Goal: Task Accomplishment & Management: Complete application form

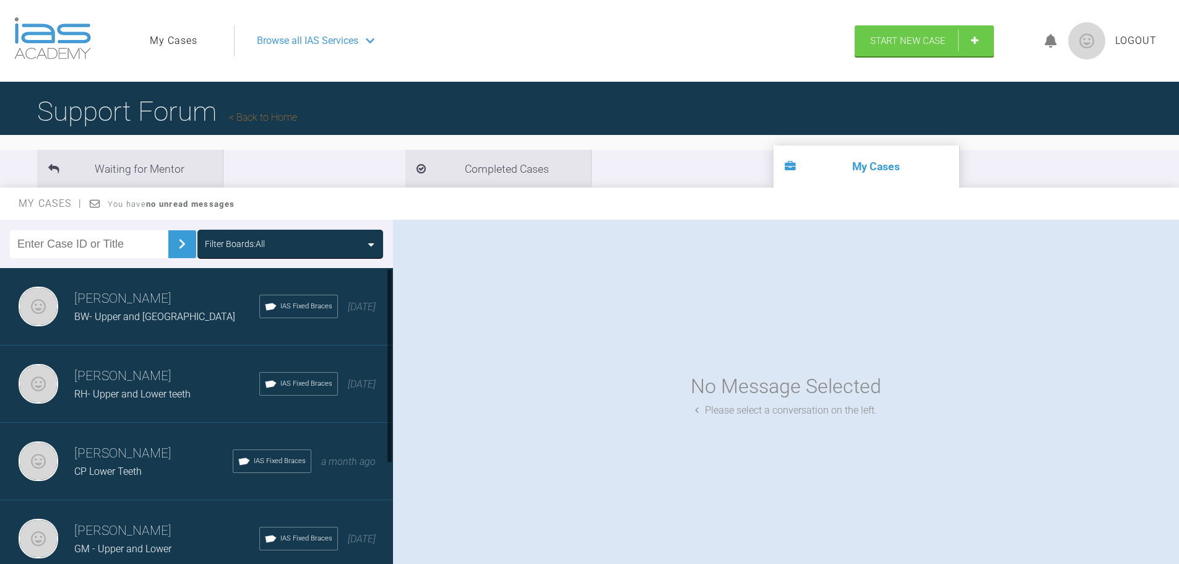
click at [100, 310] on div "BW- Upper and [GEOGRAPHIC_DATA]" at bounding box center [166, 317] width 185 height 16
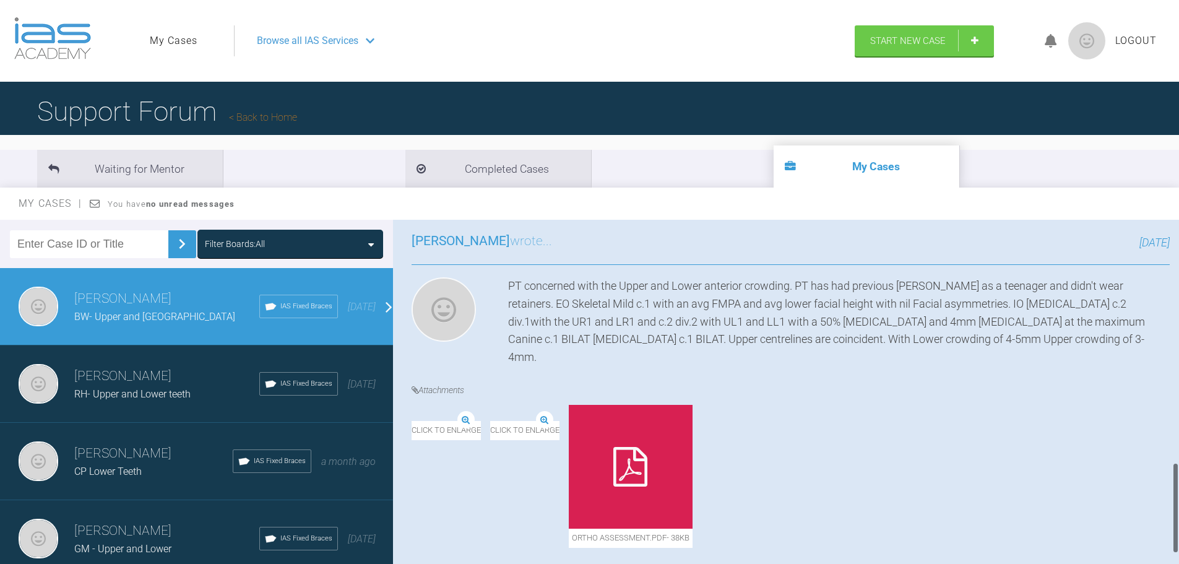
scroll to position [989, 0]
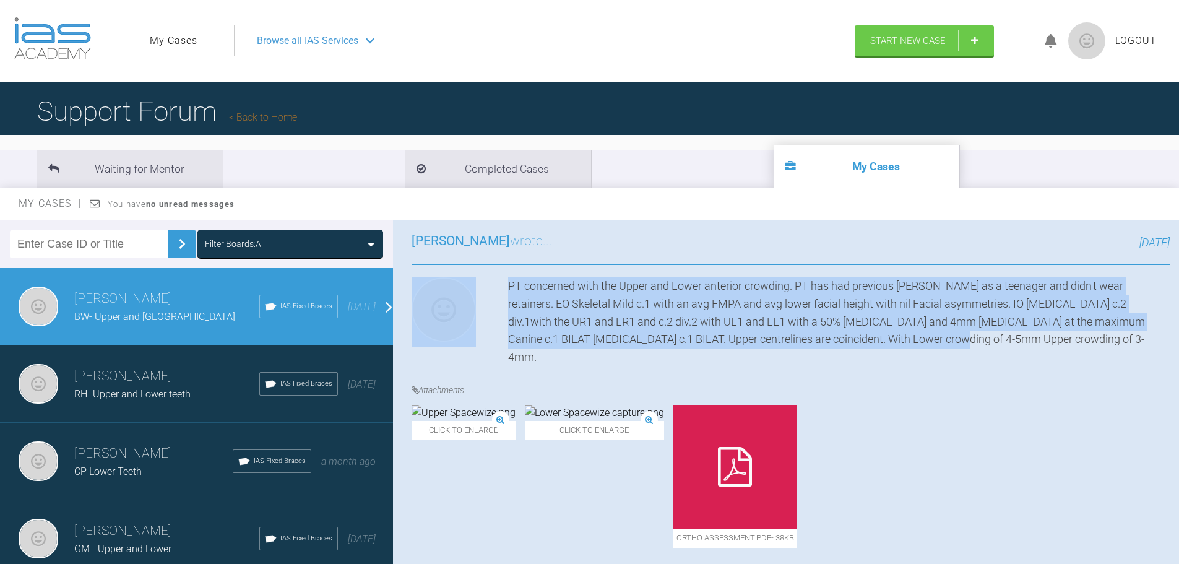
drag, startPoint x: 925, startPoint y: 347, endPoint x: 482, endPoint y: 295, distance: 446.3
click at [482, 295] on div "PT concerned with the Upper and Lower anterior crowding. PT has had previous [P…" at bounding box center [791, 321] width 758 height 89
copy div "PT concerned with the Upper and Lower anterior crowding. PT has had previous [P…"
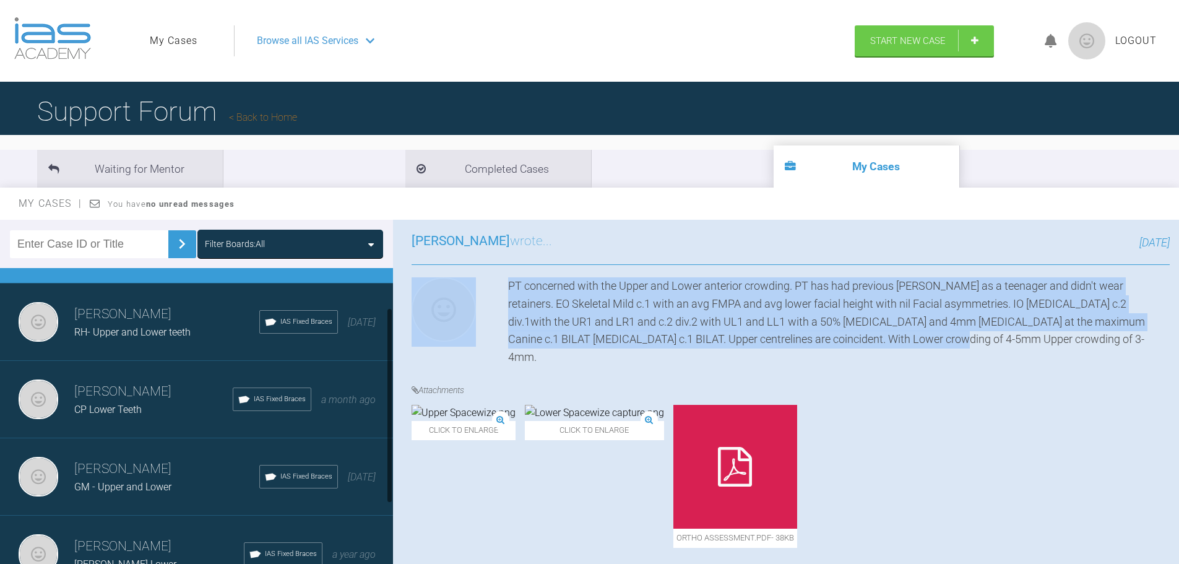
scroll to position [0, 0]
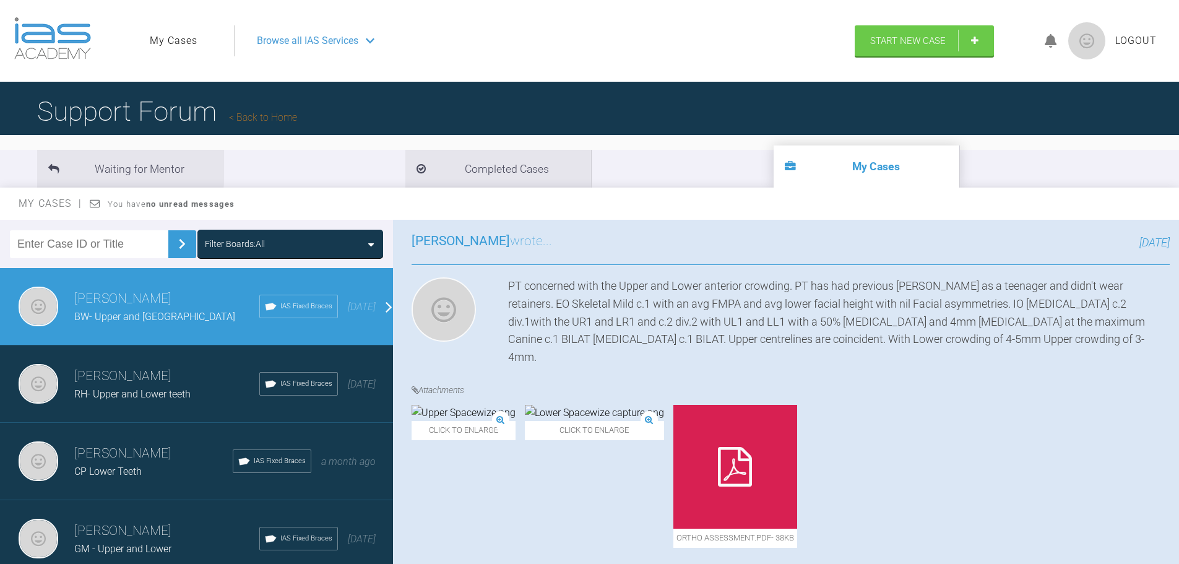
click at [130, 469] on span "CP Lower Teeth" at bounding box center [107, 471] width 67 height 12
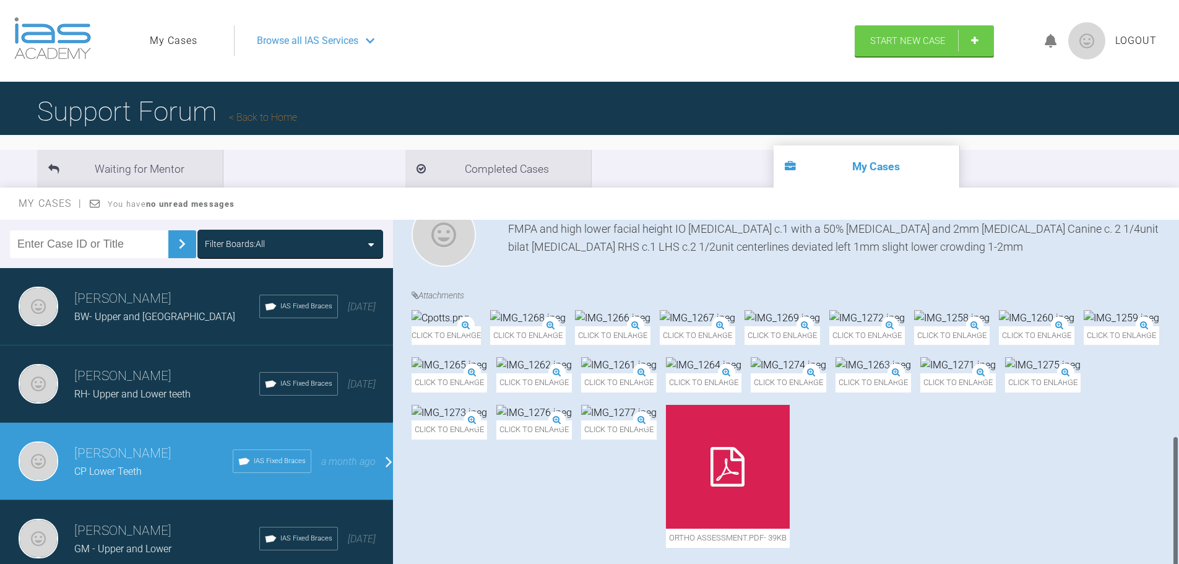
click at [142, 386] on div "RH- Upper and Lower teeth" at bounding box center [166, 394] width 185 height 16
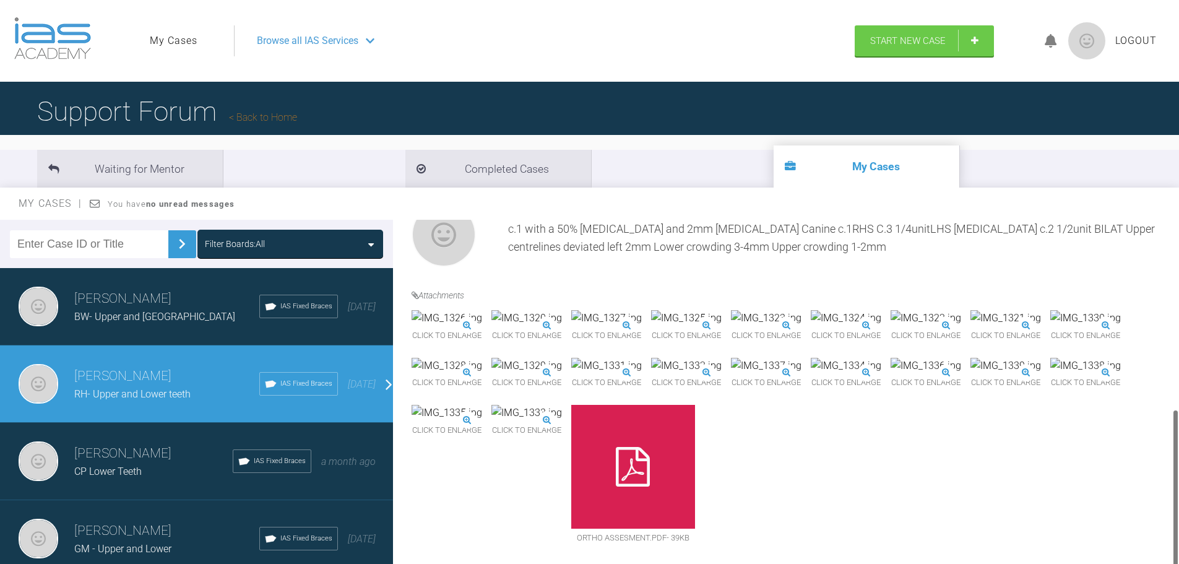
click at [139, 313] on span "BW- Upper and [GEOGRAPHIC_DATA]" at bounding box center [154, 317] width 161 height 12
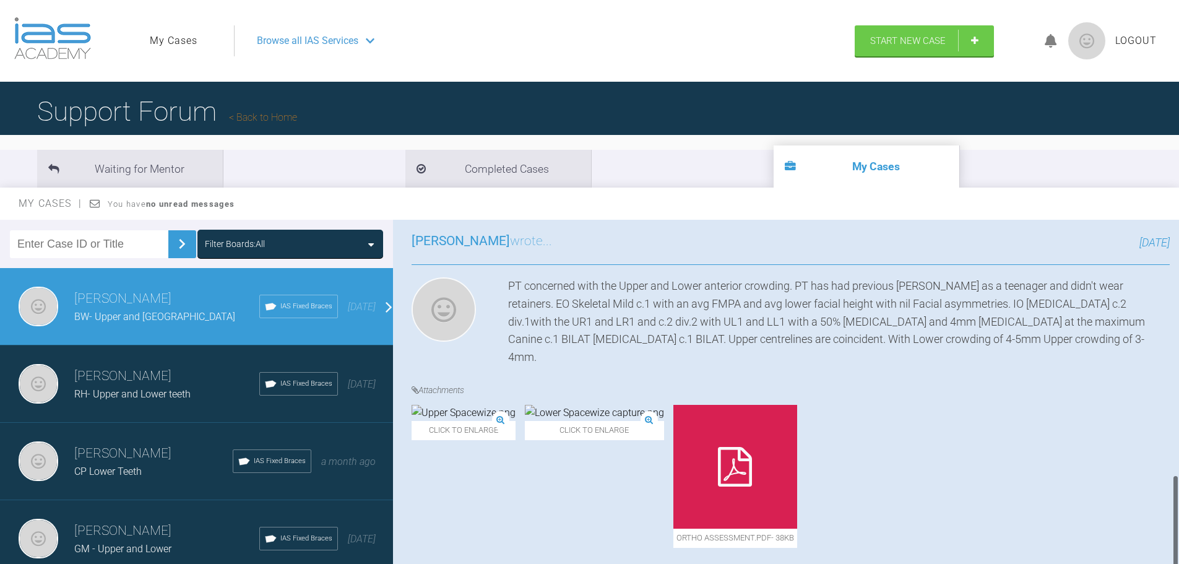
scroll to position [989, 0]
click at [134, 156] on li "Waiting for Mentor" at bounding box center [130, 169] width 186 height 38
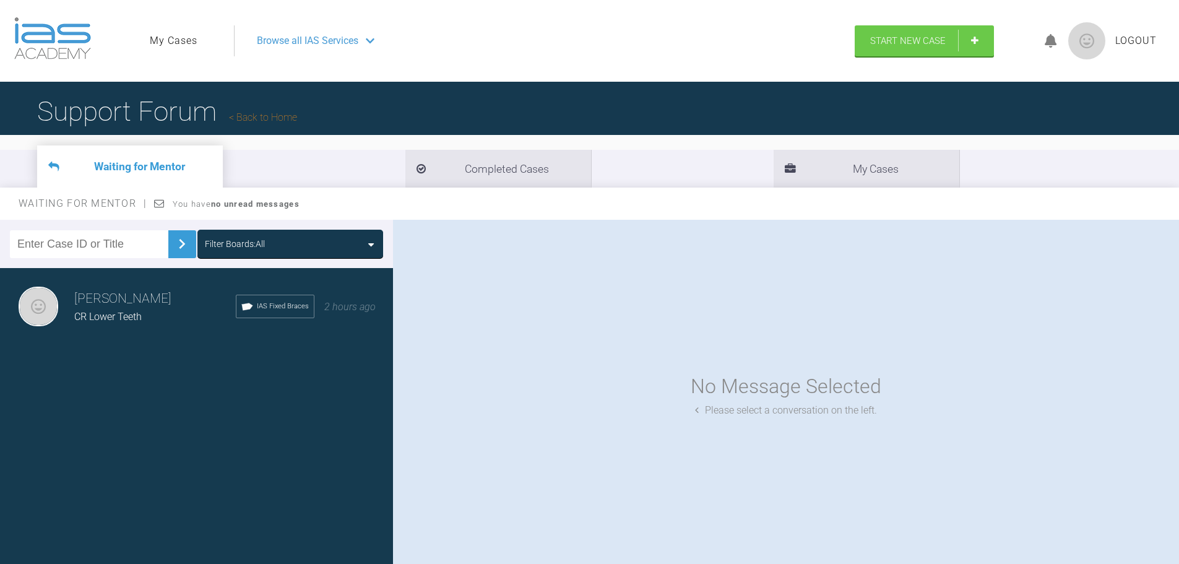
click at [116, 318] on span "CR Lower Teeth" at bounding box center [107, 317] width 67 height 12
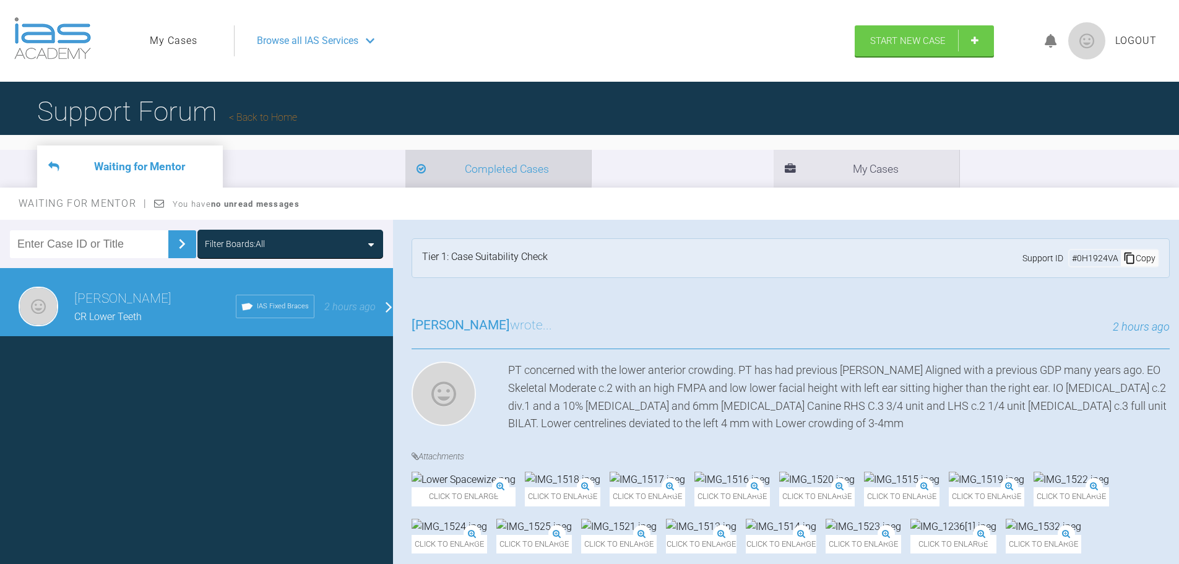
click at [405, 169] on li "Completed Cases" at bounding box center [498, 169] width 186 height 38
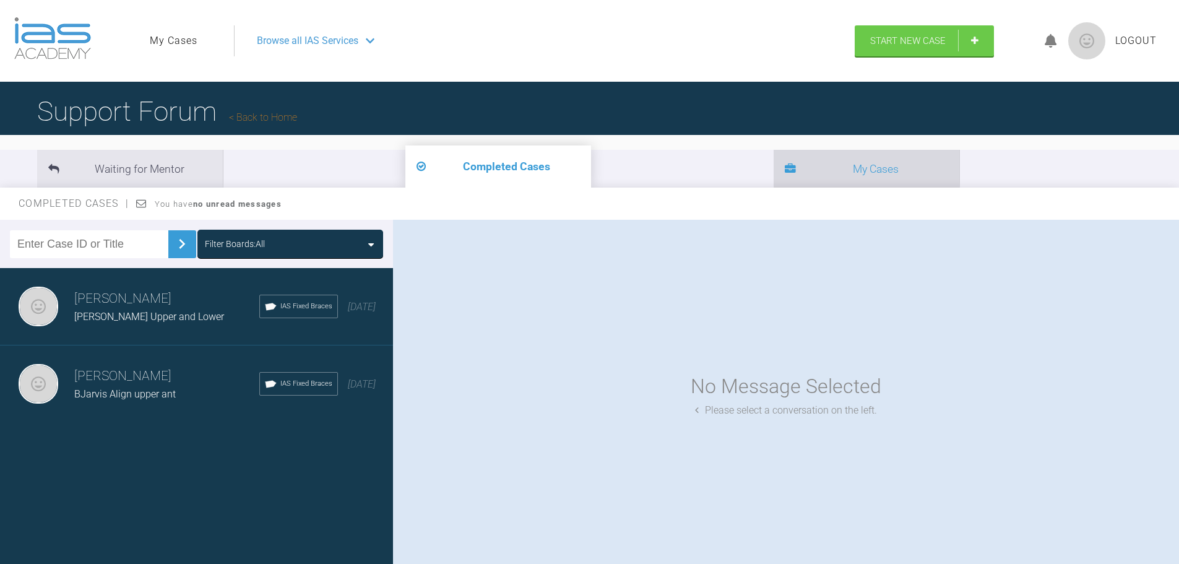
click at [774, 176] on li "My Cases" at bounding box center [867, 169] width 186 height 38
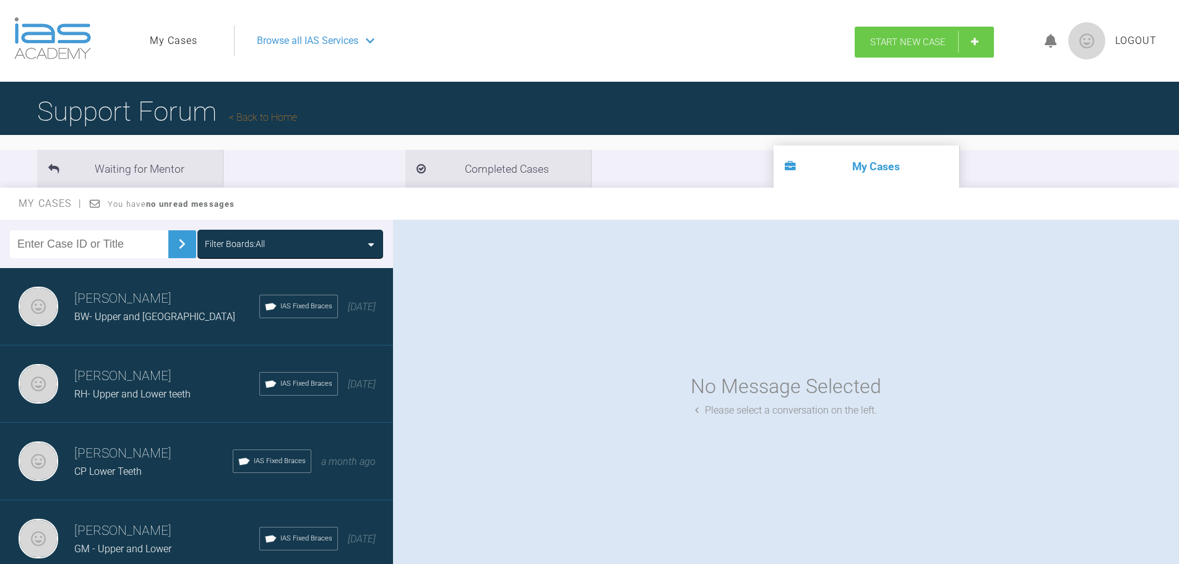
click at [899, 37] on span "Start New Case" at bounding box center [908, 42] width 76 height 11
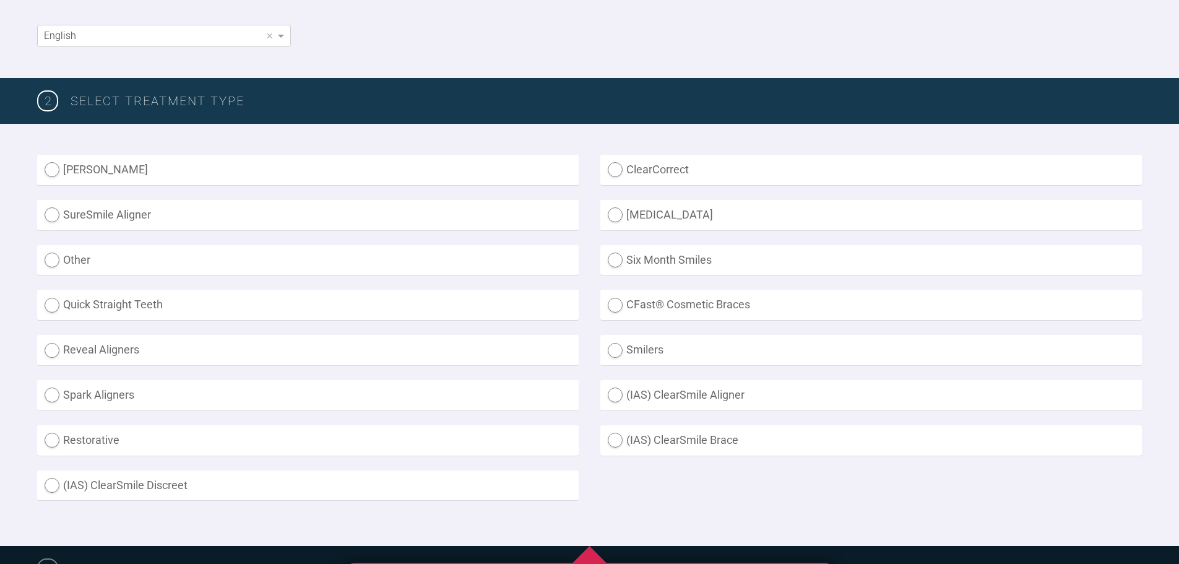
scroll to position [248, 0]
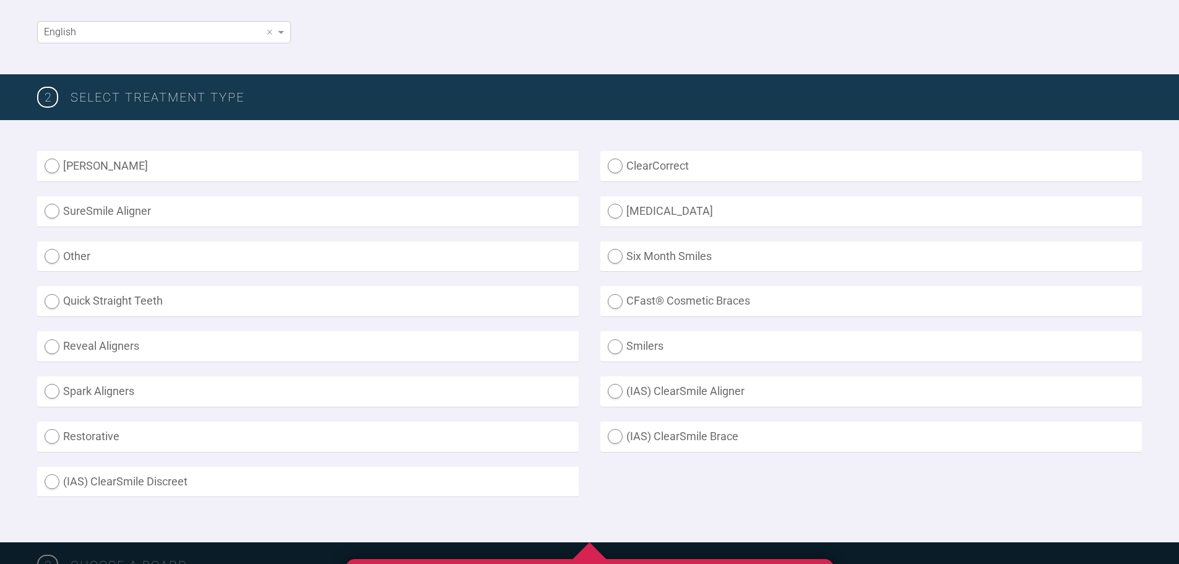
click at [665, 393] on label "(IAS) ClearSmile Aligner" at bounding box center [871, 391] width 542 height 30
radio Aligner "true"
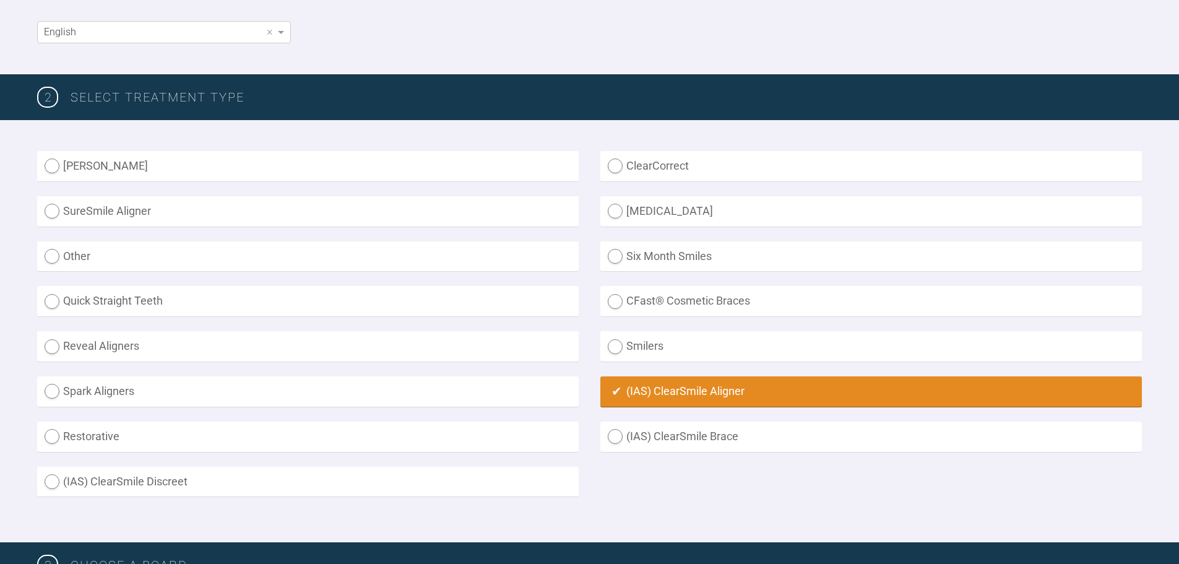
click at [682, 441] on label "(IAS) ClearSmile Brace" at bounding box center [871, 437] width 542 height 30
radio Brace "true"
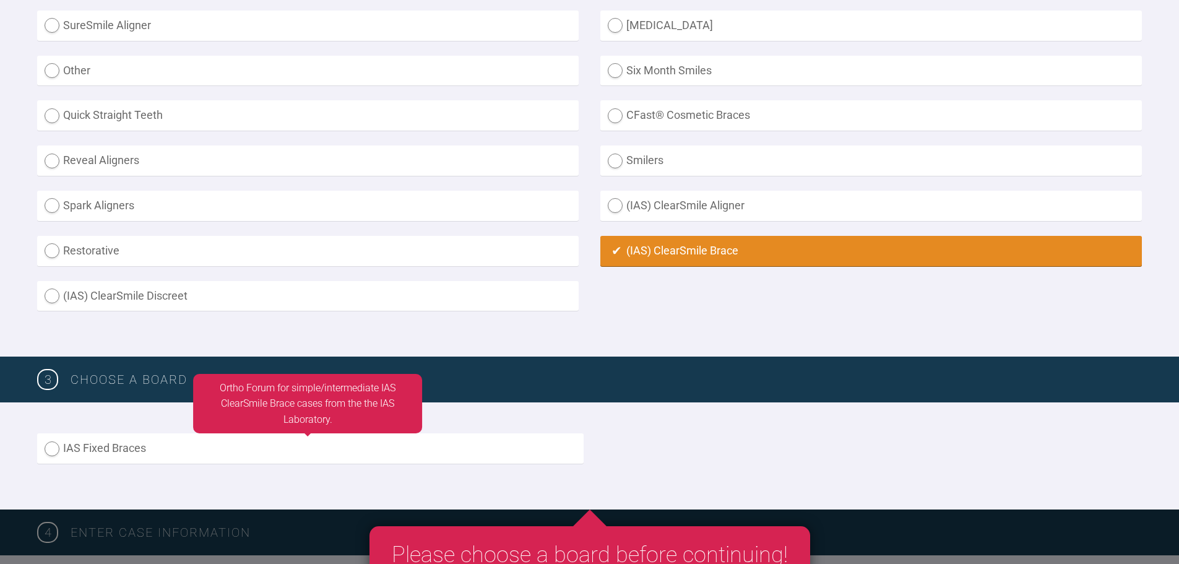
click at [184, 438] on label "IAS Fixed Braces" at bounding box center [310, 448] width 547 height 30
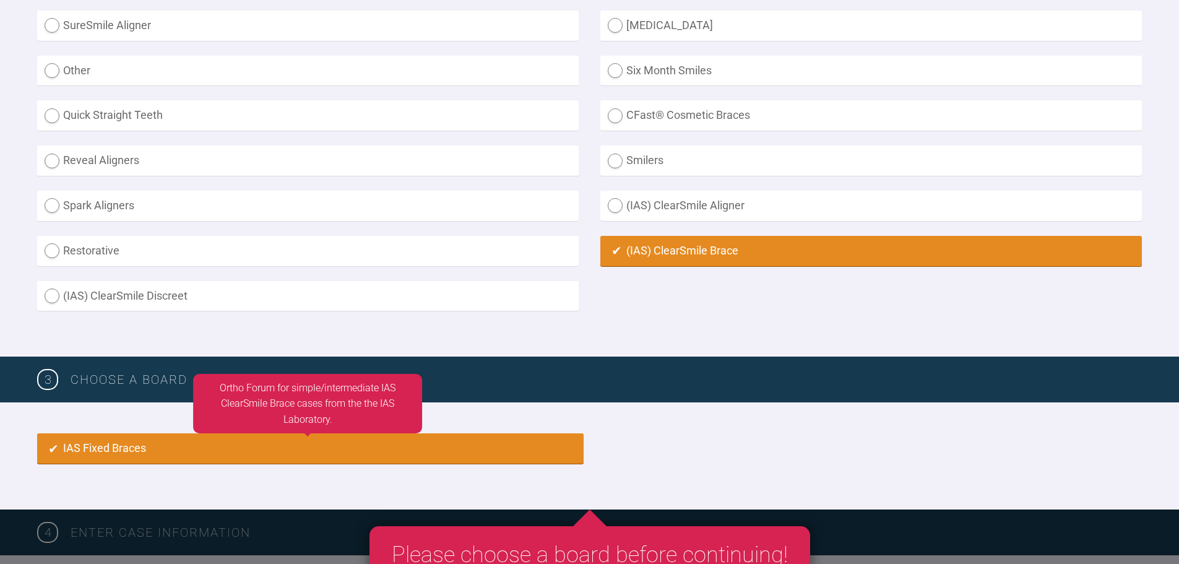
radio input "true"
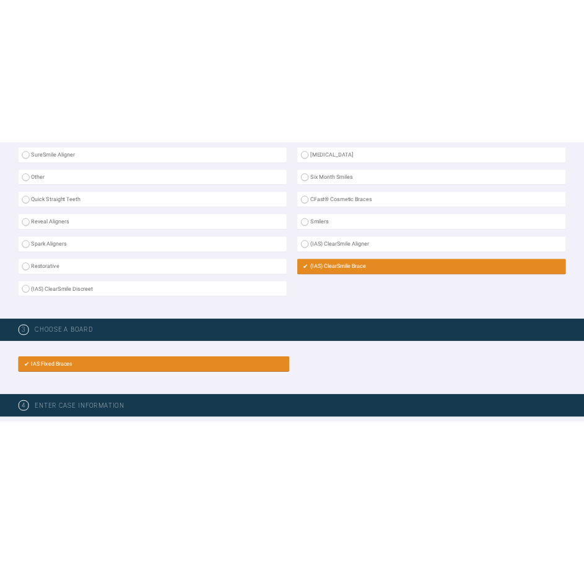
scroll to position [868, 0]
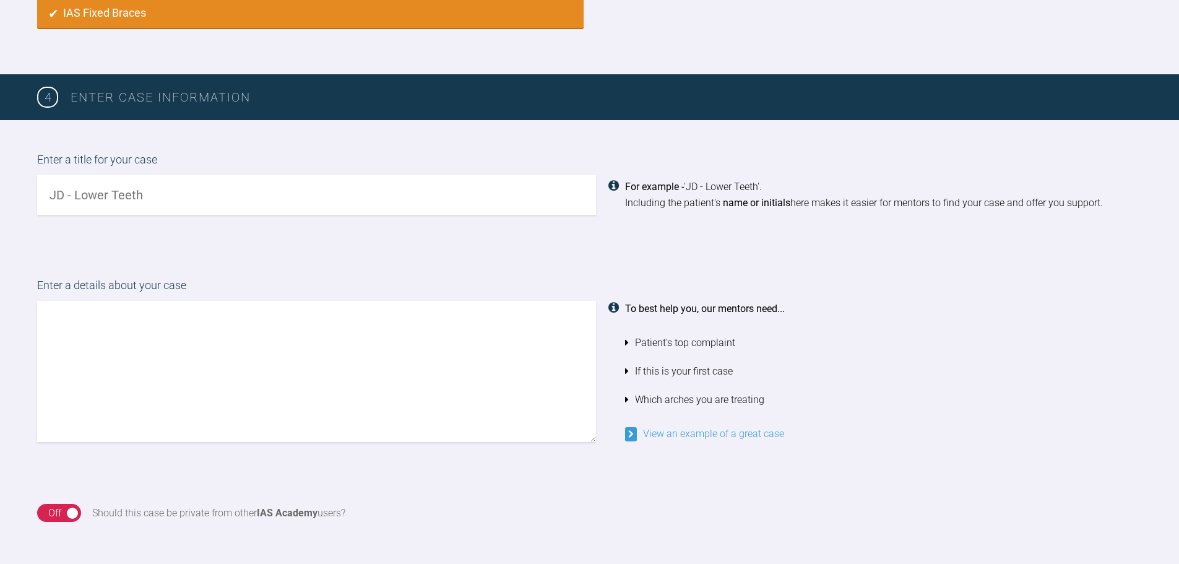
click at [186, 202] on input "text" at bounding box center [316, 195] width 559 height 40
type input "JB- Lower Teeth"
click at [152, 354] on textarea at bounding box center [316, 371] width 559 height 141
paste textarea "PT concerned with the Upper and Lower anterior crowding. PT has had previous [P…"
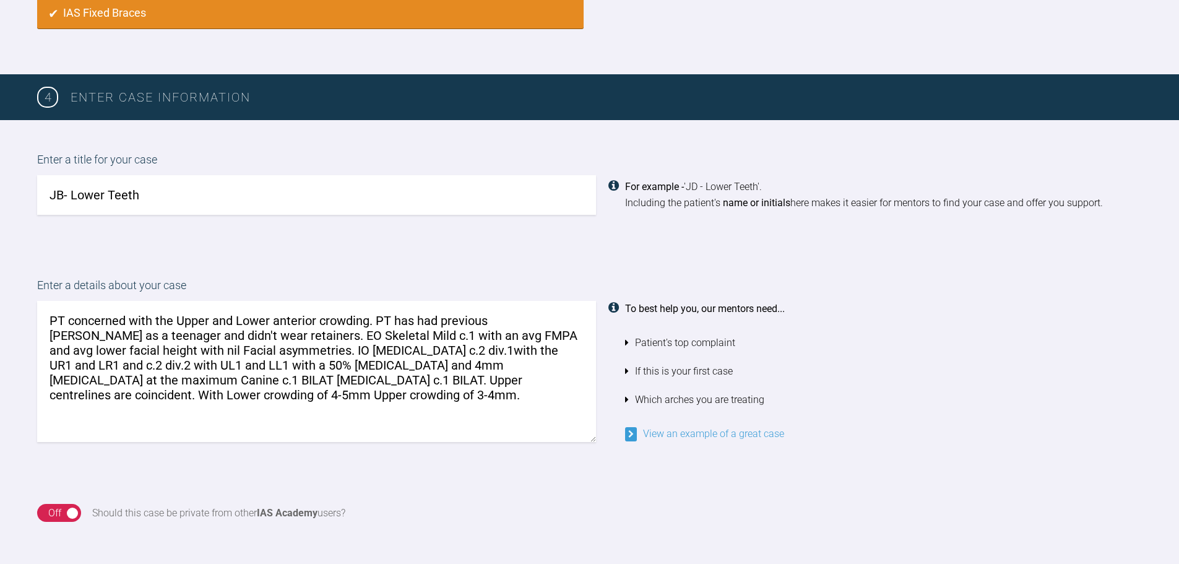
click at [79, 319] on textarea "PT concerned with the Upper and Lower anterior crowding. PT has had previous [P…" at bounding box center [316, 371] width 559 height 141
drag, startPoint x: 232, startPoint y: 321, endPoint x: 159, endPoint y: 311, distance: 73.7
click at [159, 311] on textarea "PT concerned with the Upper and Lower anterior crowding. PT has had previous [P…" at bounding box center [316, 371] width 559 height 141
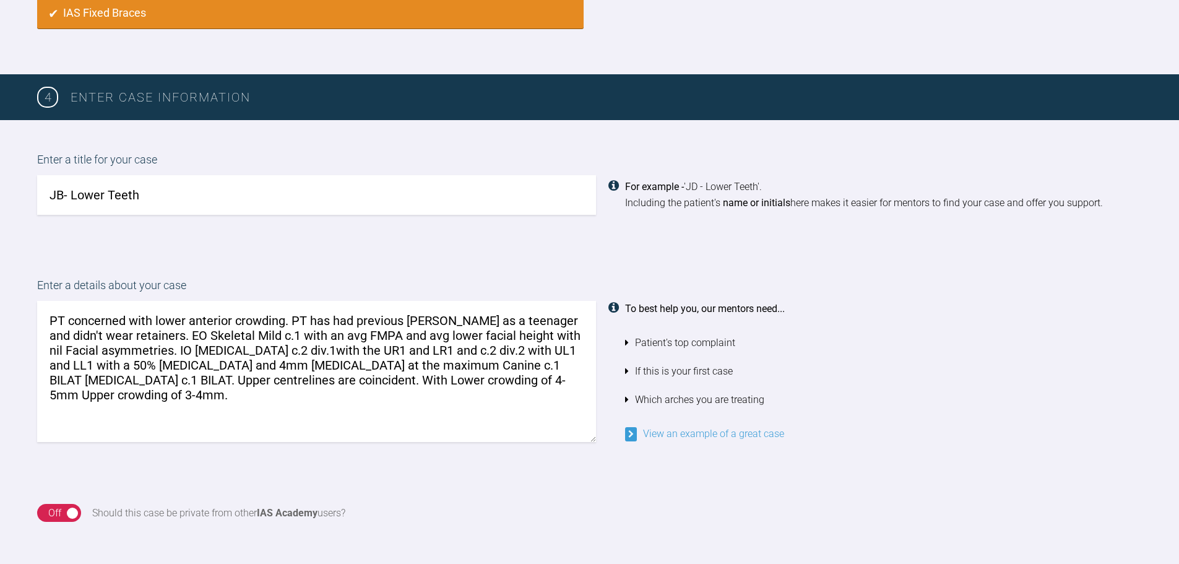
click at [327, 321] on textarea "PT concerned with lower anterior crowding. PT has had previous [PERSON_NAME] as…" at bounding box center [316, 371] width 559 height 141
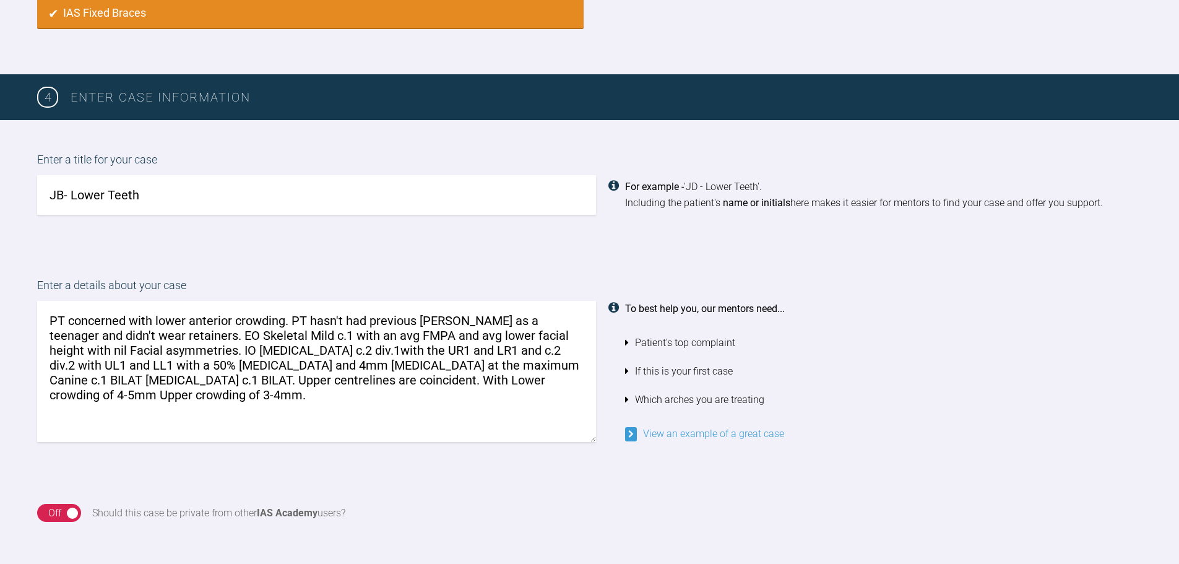
drag, startPoint x: 449, startPoint y: 319, endPoint x: 126, endPoint y: 330, distance: 323.3
click at [126, 330] on textarea "PT concerned with lower anterior crowding. PT hasn't had previous [PERSON_NAME]…" at bounding box center [316, 371] width 559 height 141
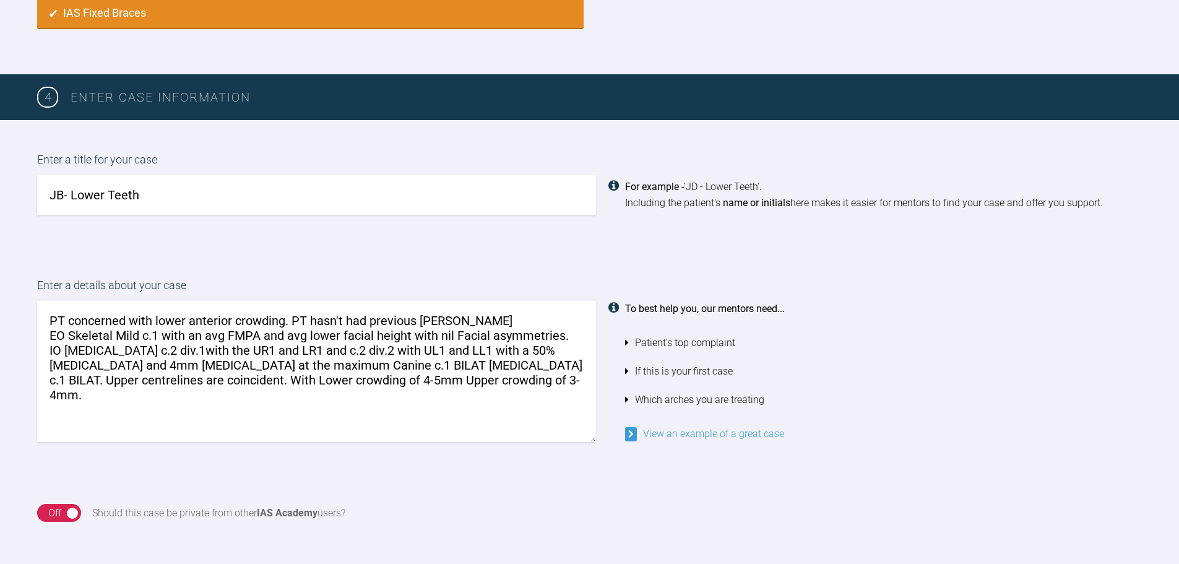
click at [71, 335] on textarea "PT concerned with lower anterior crowding. PT hasn't had previous [PERSON_NAME]…" at bounding box center [316, 371] width 559 height 141
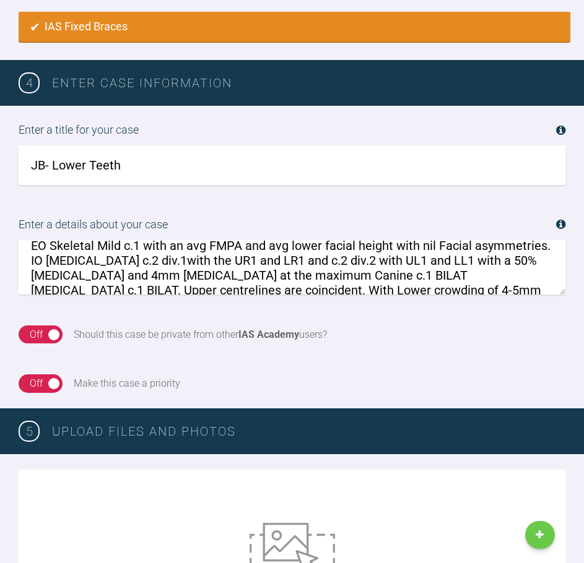
scroll to position [45, 0]
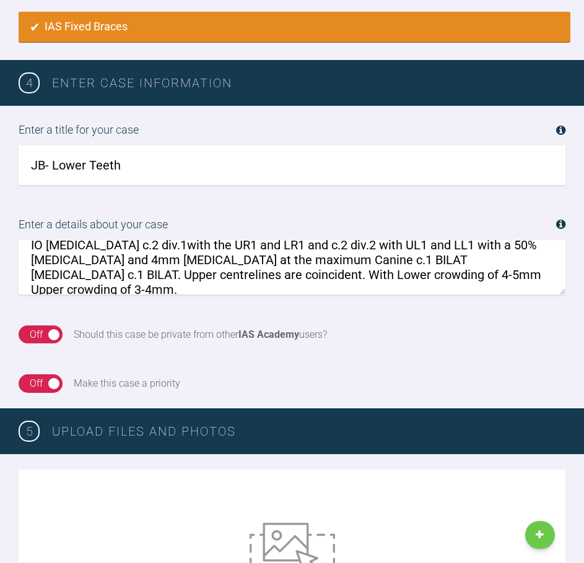
click at [164, 250] on textarea "PT concerned with lower anterior crowding. PT hasn't had previous [PERSON_NAME]…" at bounding box center [292, 267] width 547 height 54
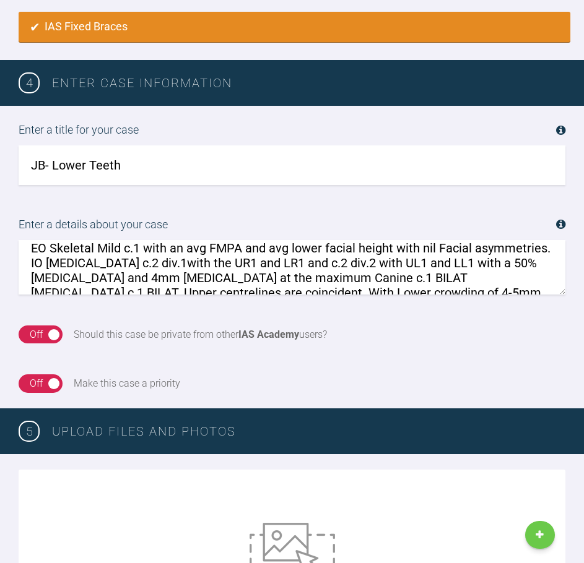
scroll to position [12, 0]
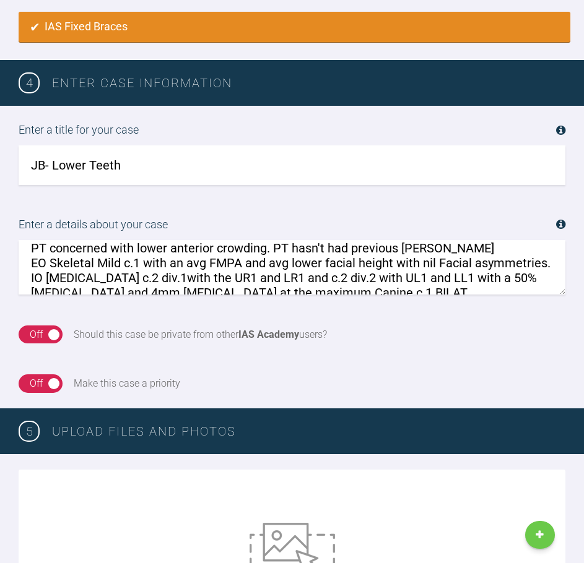
click at [108, 275] on textarea "PT concerned with lower anterior crowding. PT hasn't had previous [PERSON_NAME]…" at bounding box center [292, 267] width 547 height 54
click at [204, 279] on textarea "PT concerned with lower anterior crowding. PT hasn't had previous [PERSON_NAME]…" at bounding box center [292, 267] width 547 height 54
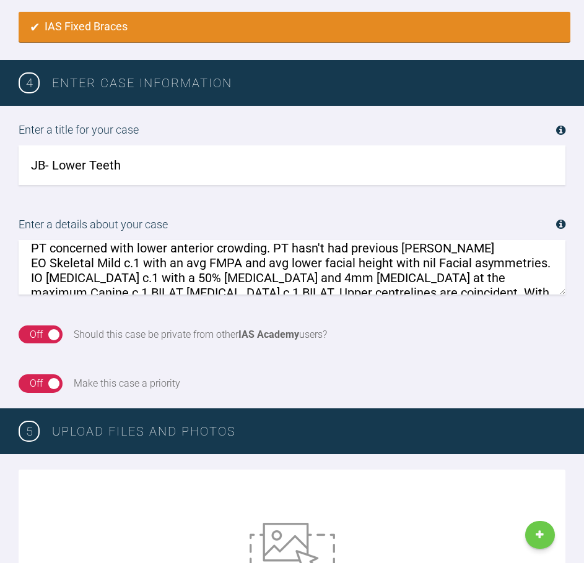
click at [223, 281] on textarea "PT concerned with lower anterior crowding. PT hasn't had previous [PERSON_NAME]…" at bounding box center [292, 267] width 547 height 54
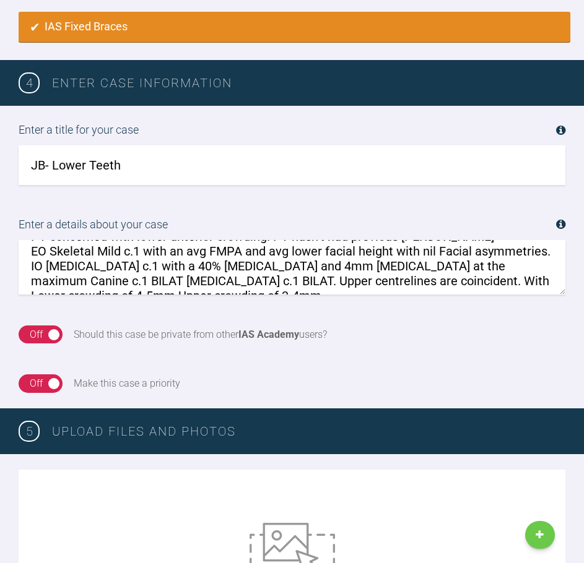
scroll to position [9, 0]
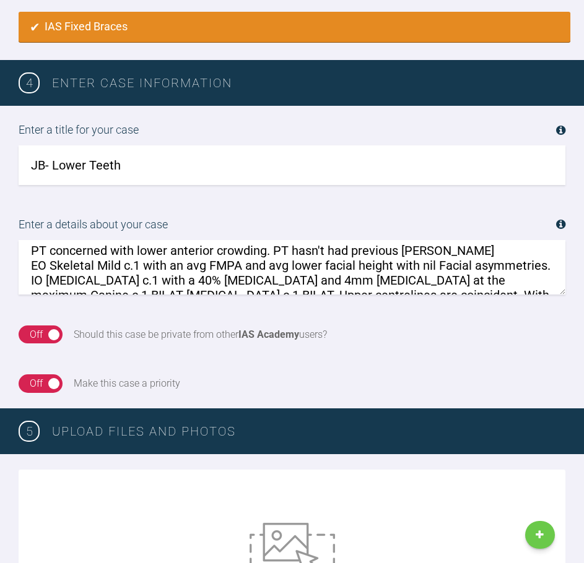
drag, startPoint x: 392, startPoint y: 277, endPoint x: 483, endPoint y: 274, distance: 91.0
click at [483, 274] on textarea "PT concerned with lower anterior crowding. PT hasn't had previous [PERSON_NAME]…" at bounding box center [292, 267] width 547 height 54
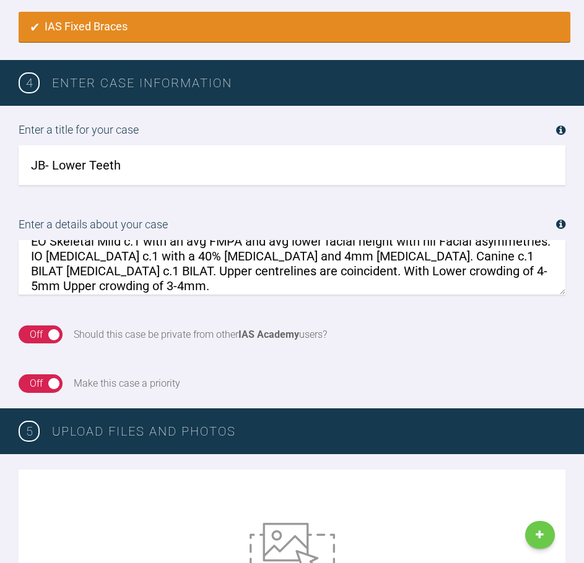
scroll to position [45, 0]
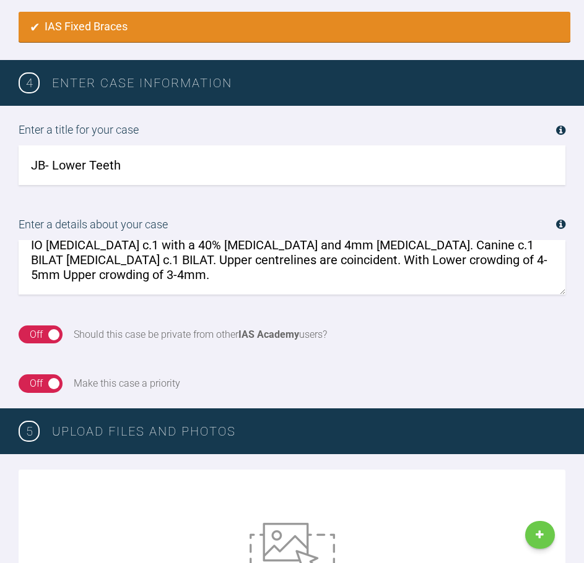
click at [540, 248] on textarea "PT concerned with lower anterior crowding. PT hasn't had previous [PERSON_NAME]…" at bounding box center [292, 267] width 547 height 54
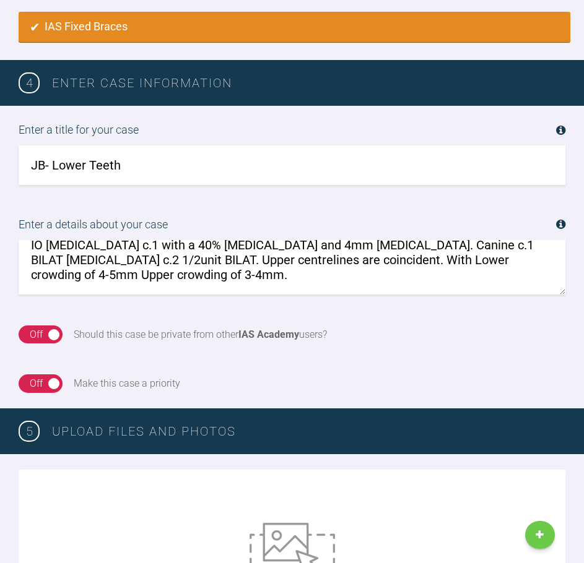
drag, startPoint x: 466, startPoint y: 259, endPoint x: 471, endPoint y: 273, distance: 15.1
click at [471, 273] on textarea "PT concerned with lower anterior crowding. PT hasn't had previous [PERSON_NAME]…" at bounding box center [292, 267] width 547 height 54
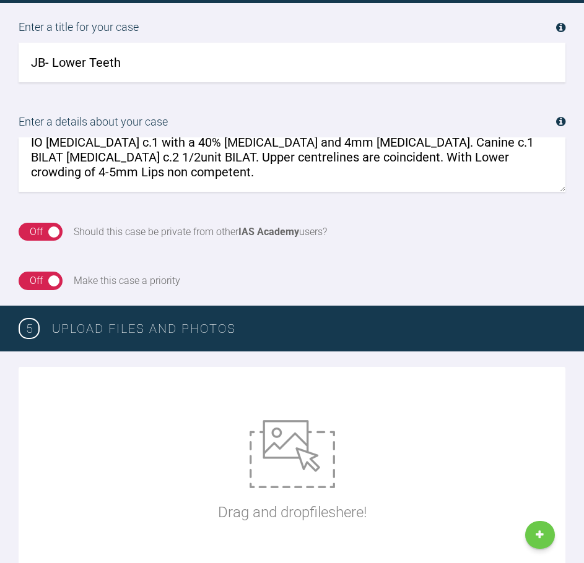
scroll to position [992, 0]
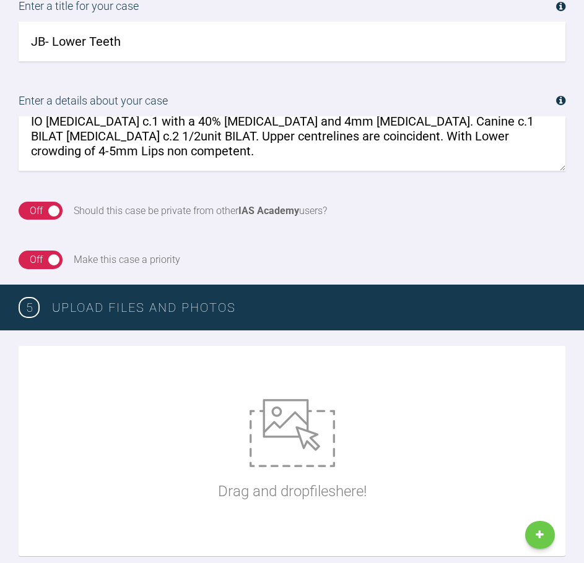
type textarea "PT concerned with lower anterior crowding. PT hasn't had previous [PERSON_NAME]…"
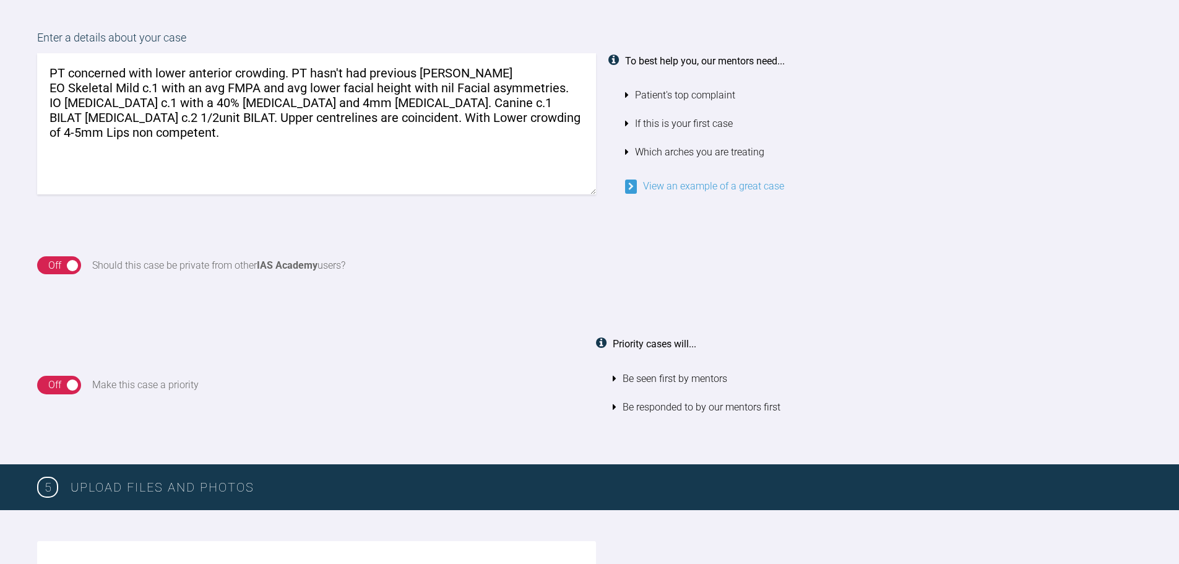
scroll to position [0, 0]
drag, startPoint x: 974, startPoint y: 272, endPoint x: 968, endPoint y: 283, distance: 12.2
click at [974, 272] on div "On Off Should this case be private from other IAS Academy users?" at bounding box center [589, 265] width 1105 height 19
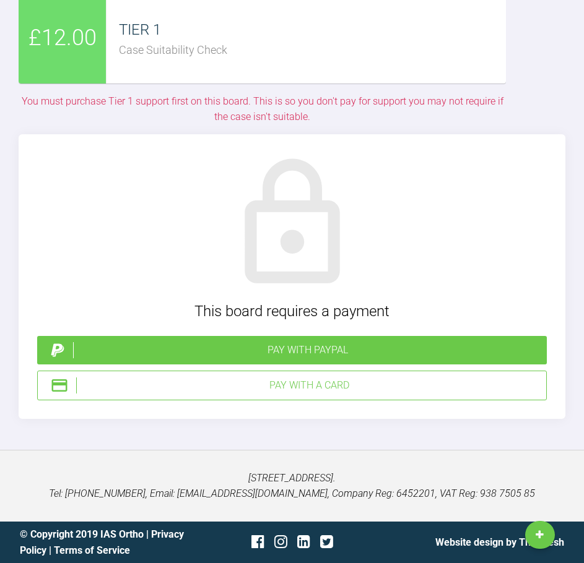
scroll to position [2973, 0]
click at [336, 394] on div "Pay with a Card" at bounding box center [308, 386] width 465 height 16
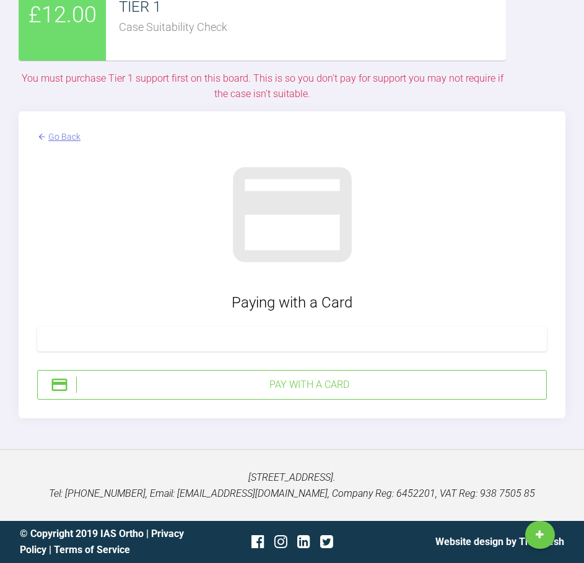
click at [234, 393] on div "Pay with a Card" at bounding box center [308, 385] width 465 height 16
